Goal: Navigation & Orientation: Understand site structure

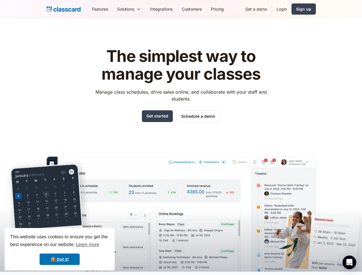
click at [181, 138] on div "The simplest way to manage your classes Manage class schedules, drive sales onl…" at bounding box center [181, 154] width 270 height 233
click at [60, 250] on div "This website uses cookies to ensure you get the best experience on our website.…" at bounding box center [60, 249] width 110 height 42
click at [202, 9] on nav "Features Resources Blog The latest industry news, updates and info. Customer st…" at bounding box center [201, 9] width 229 height 13
click at [113, 9] on div "Solutions Sports academy Swim school Dance studio Gymnastics Music school Marti…" at bounding box center [129, 9] width 33 height 13
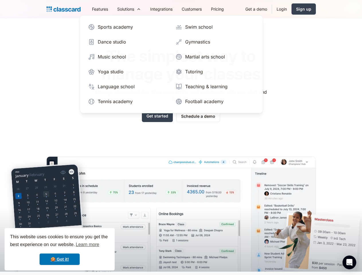
click at [350, 263] on icon "Open Intercom Messenger" at bounding box center [350, 262] width 6 height 7
